Goal: Task Accomplishment & Management: Manage account settings

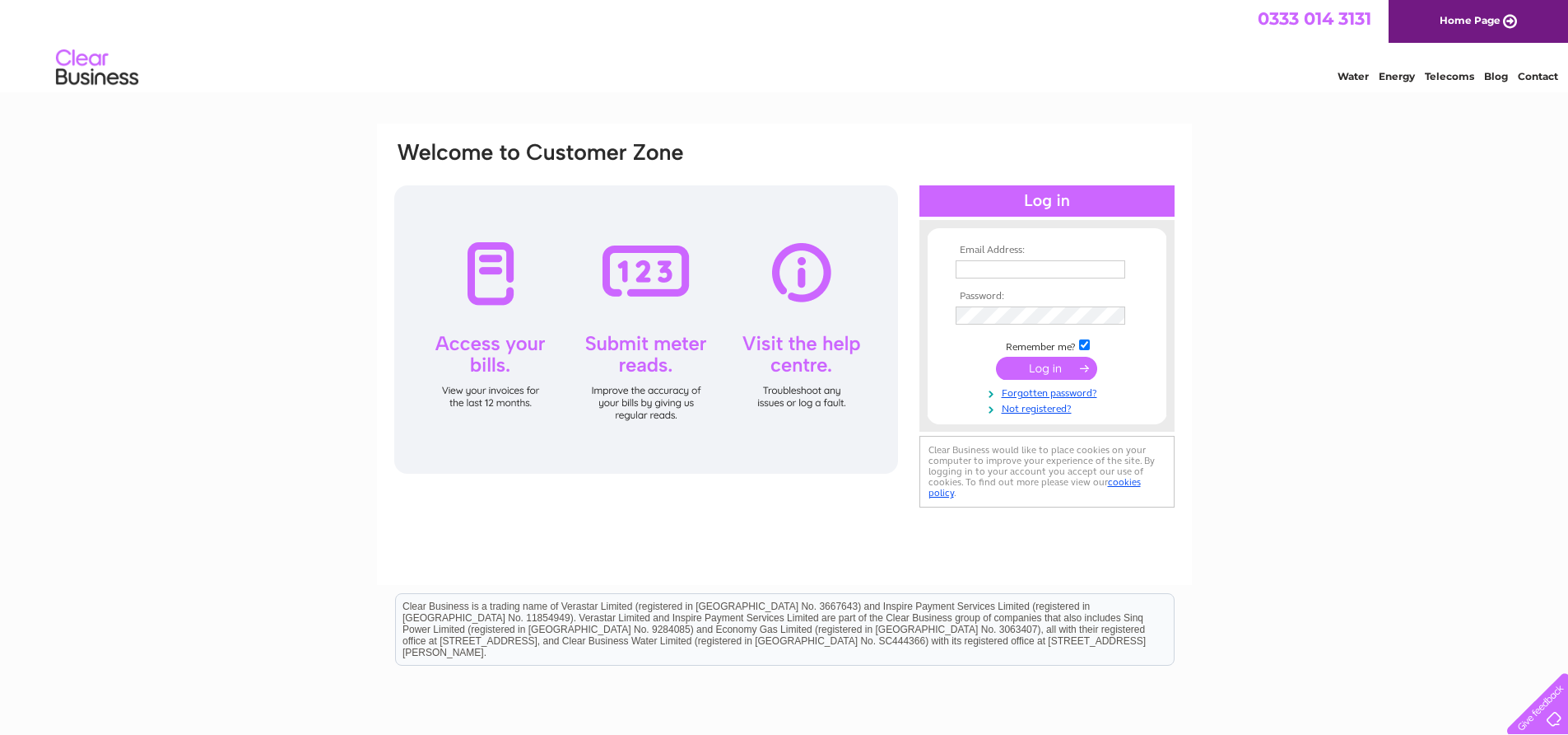
type input "[EMAIL_ADDRESS][DOMAIN_NAME]"
click at [1031, 364] on input "submit" at bounding box center [1047, 368] width 102 height 23
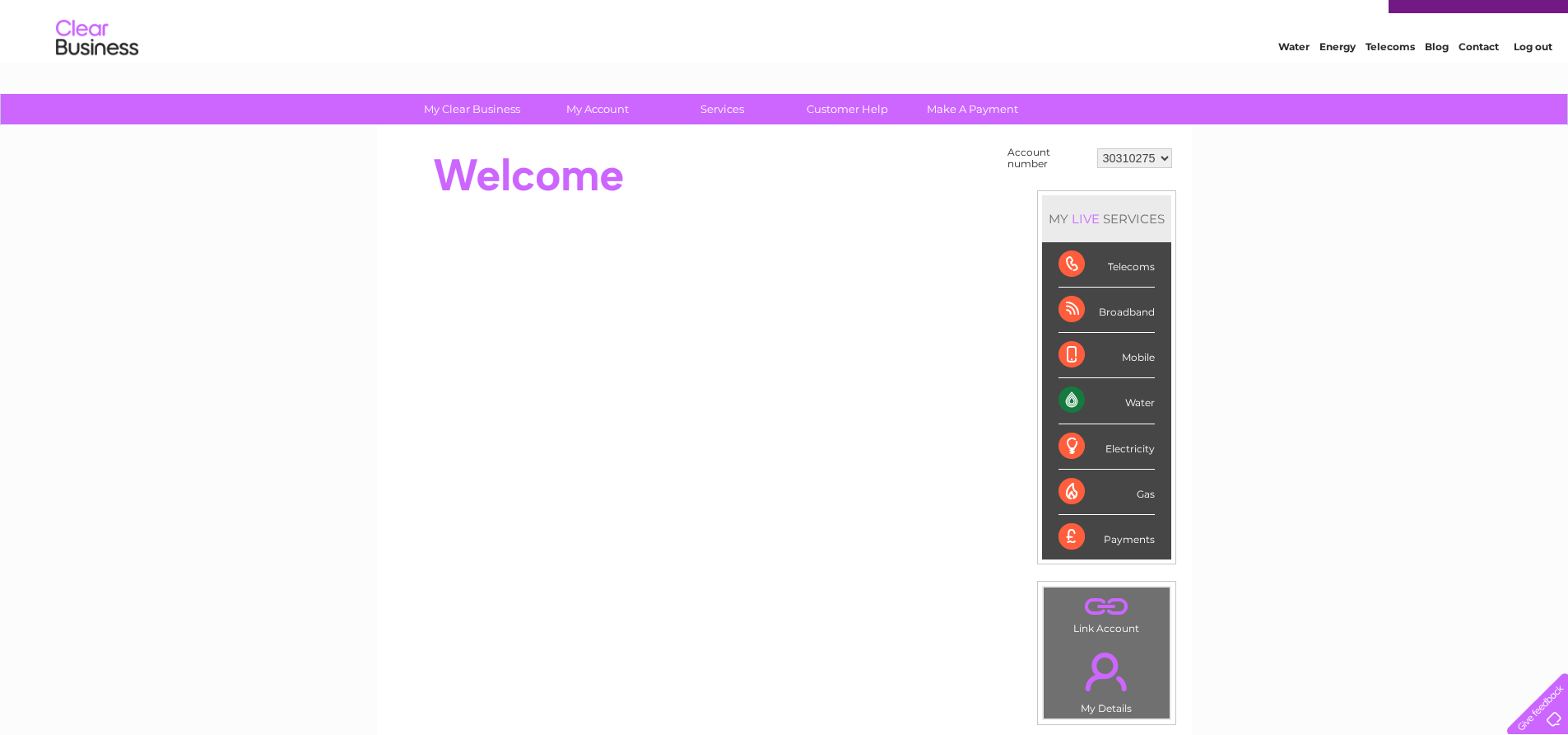
scroll to position [28, 0]
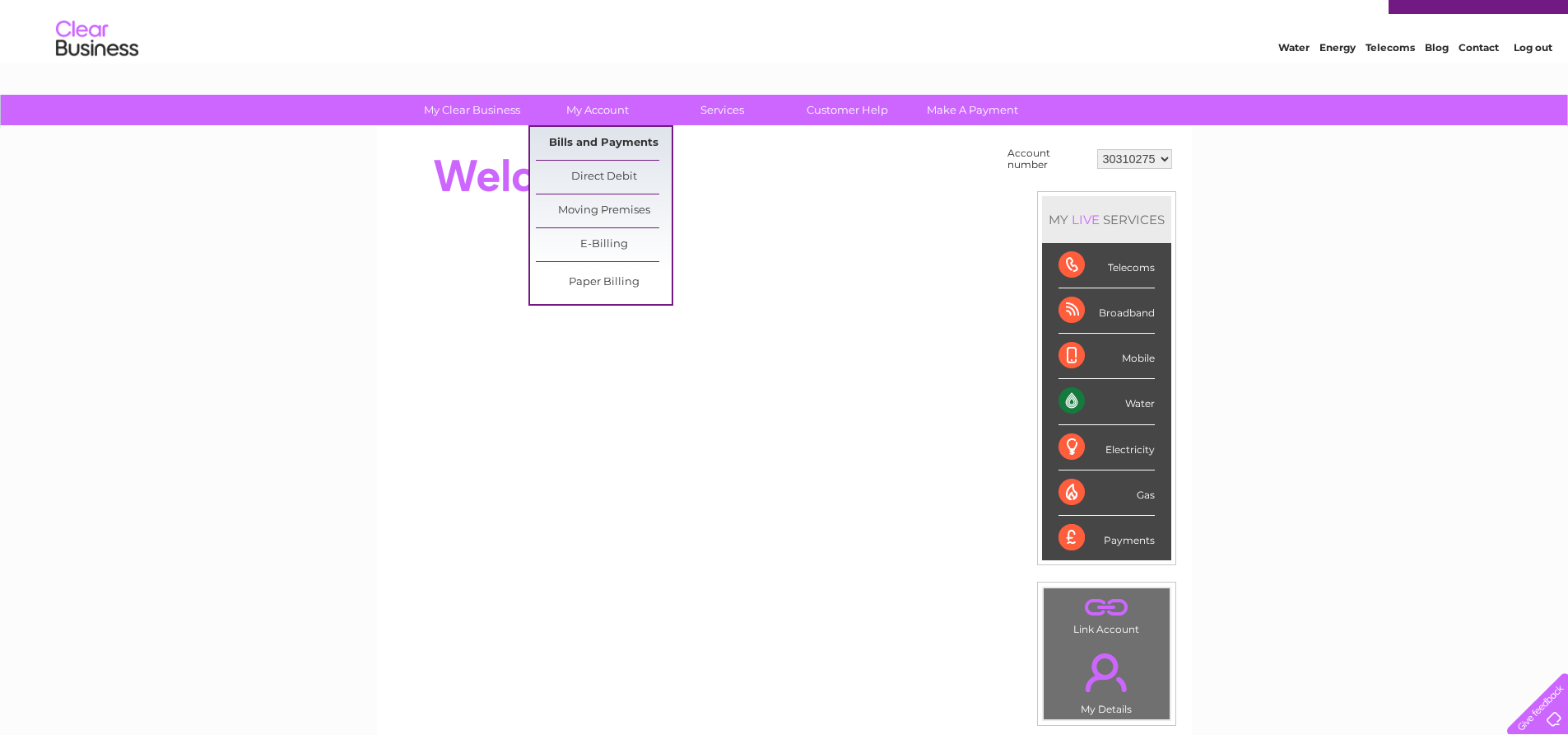
click at [586, 148] on link "Bills and Payments" at bounding box center [604, 144] width 136 height 33
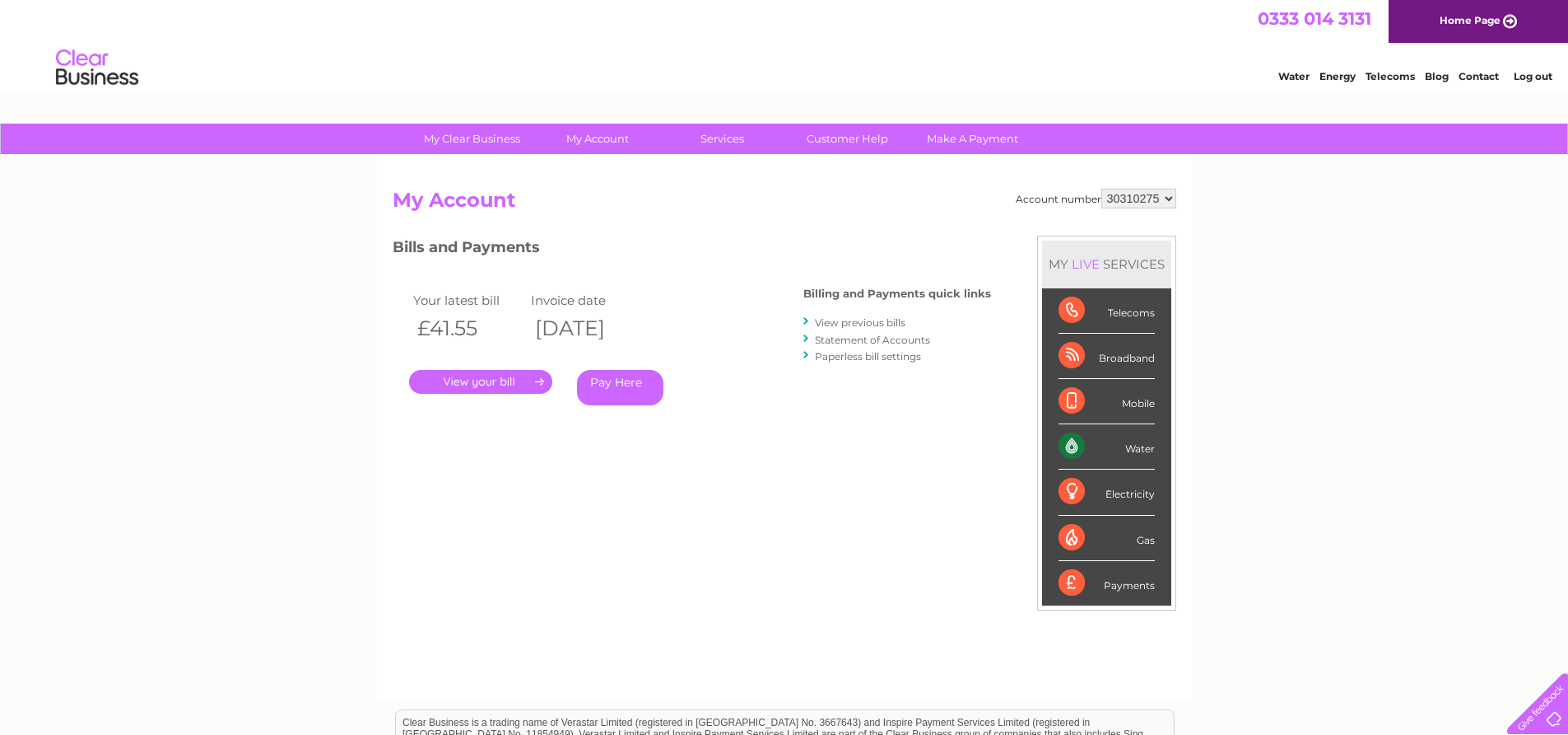
click at [539, 377] on link "." at bounding box center [480, 382] width 143 height 23
